Goal: Navigation & Orientation: Find specific page/section

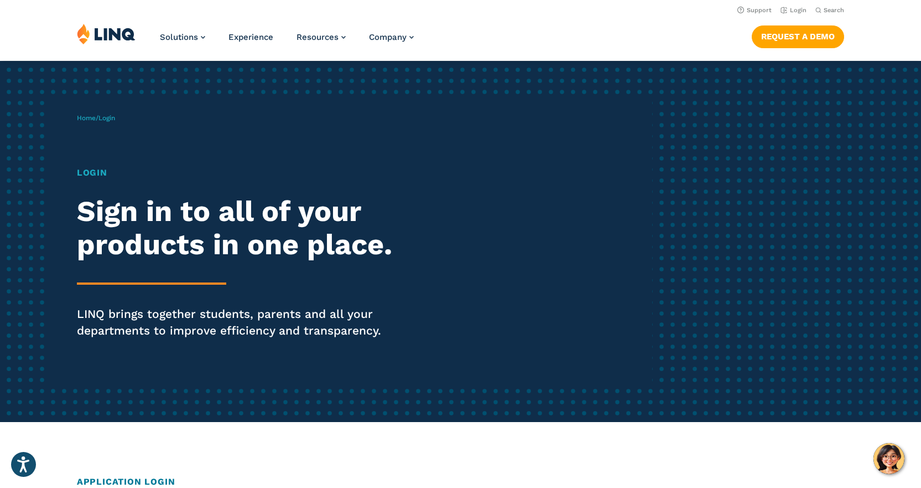
click at [142, 133] on div "Home / Login Login Sign in to all of your products in one place. LINQ brings to…" at bounding box center [365, 241] width 576 height 283
click at [101, 142] on div "Home / Login Login Sign in to all of your products in one place. LINQ brings to…" at bounding box center [365, 241] width 576 height 283
click at [89, 114] on link "Home" at bounding box center [86, 118] width 19 height 8
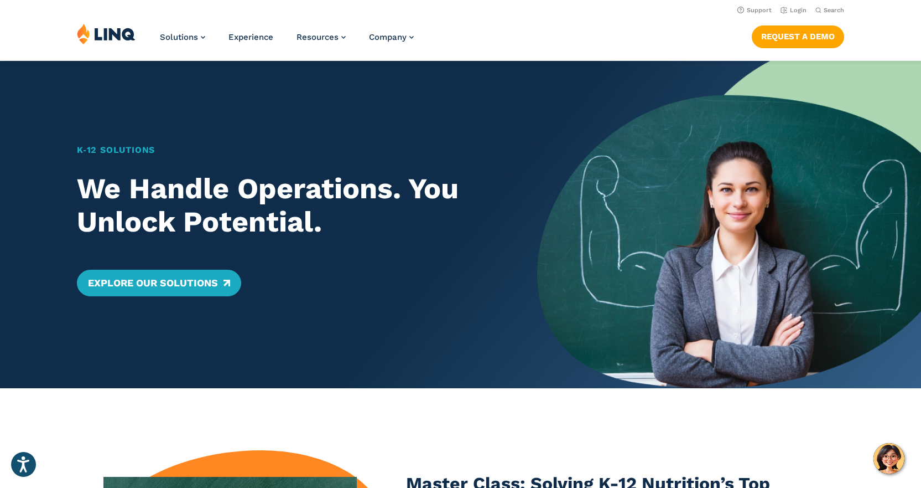
click at [135, 152] on h1 "K‑12 Solutions" at bounding box center [288, 149] width 423 height 13
click at [191, 277] on link "Explore Our Solutions" at bounding box center [159, 282] width 164 height 27
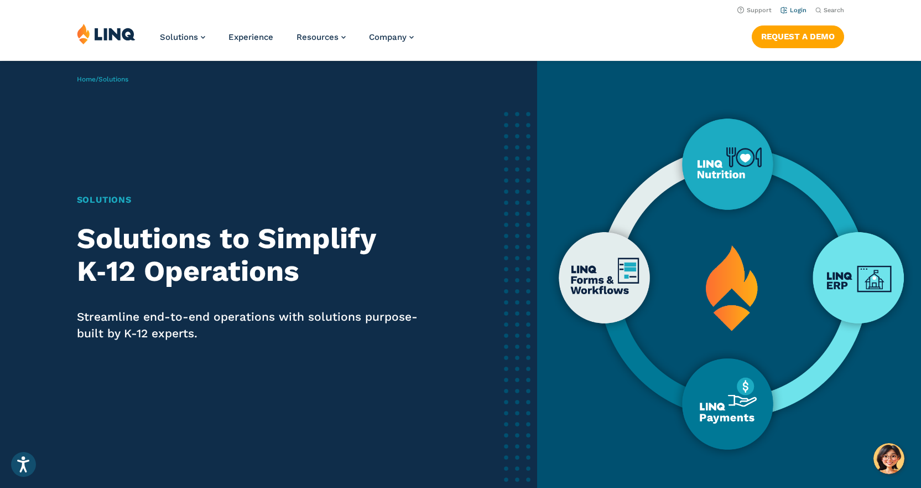
click at [794, 12] on link "Login" at bounding box center [794, 10] width 26 height 7
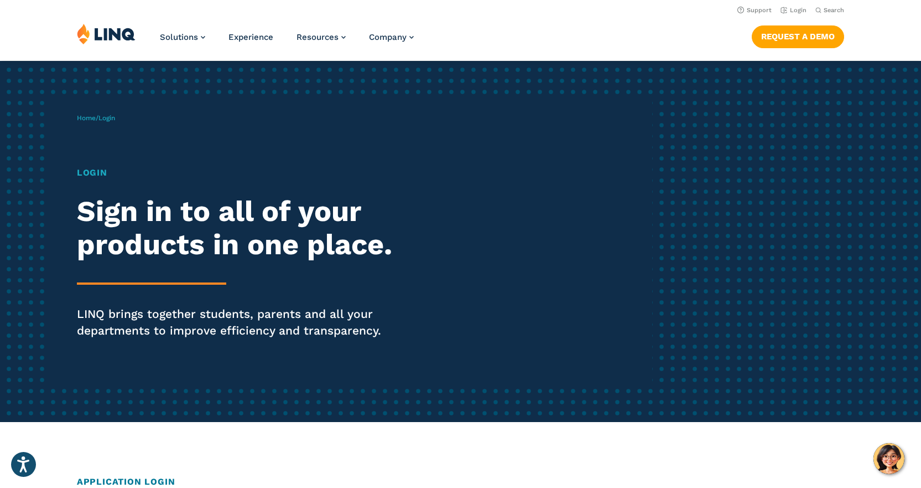
click at [115, 121] on span "Login" at bounding box center [107, 118] width 17 height 8
click at [153, 113] on div "Home / Login Login Sign in to all of your products in one place. LINQ brings to…" at bounding box center [365, 241] width 576 height 283
click at [110, 118] on span "Login" at bounding box center [107, 118] width 17 height 8
click at [84, 174] on h1 "Login" at bounding box center [254, 172] width 355 height 13
click at [102, 176] on h1 "Login" at bounding box center [254, 172] width 355 height 13
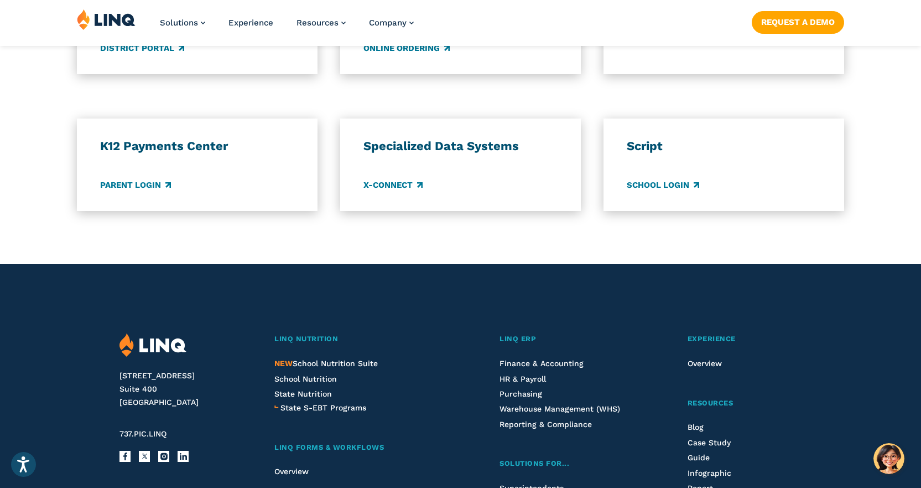
scroll to position [941, 0]
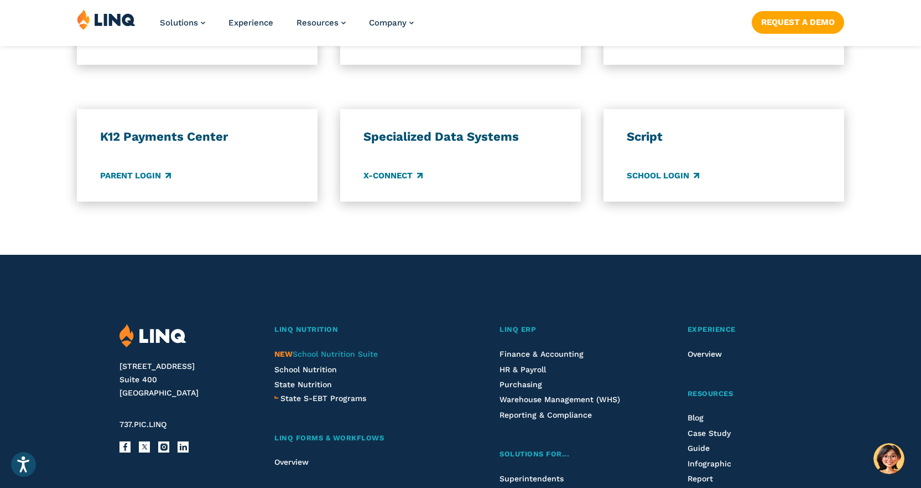
click at [319, 352] on span "NEW School Nutrition Suite" at bounding box center [325, 353] width 103 height 9
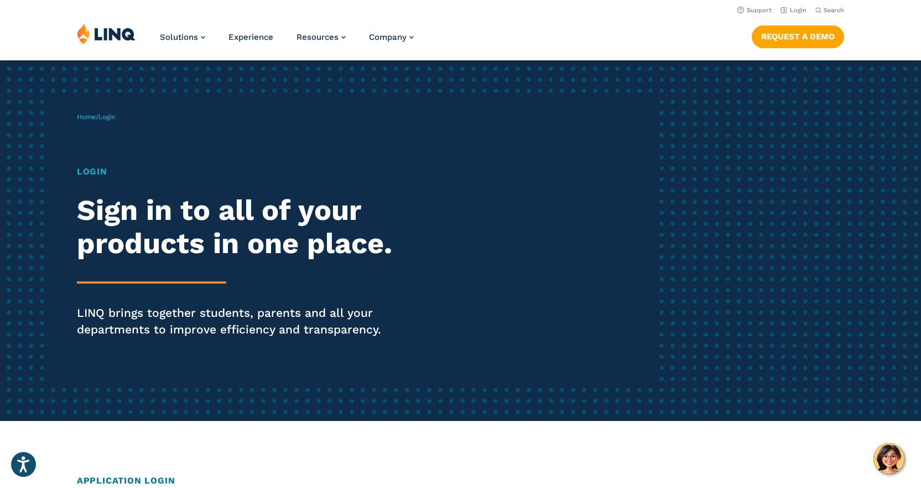
scroll to position [0, 0]
